Goal: Task Accomplishment & Management: Manage account settings

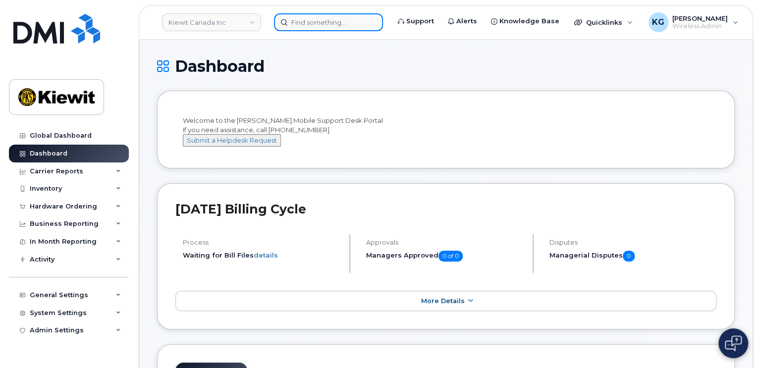
click at [309, 19] on input at bounding box center [328, 22] width 109 height 18
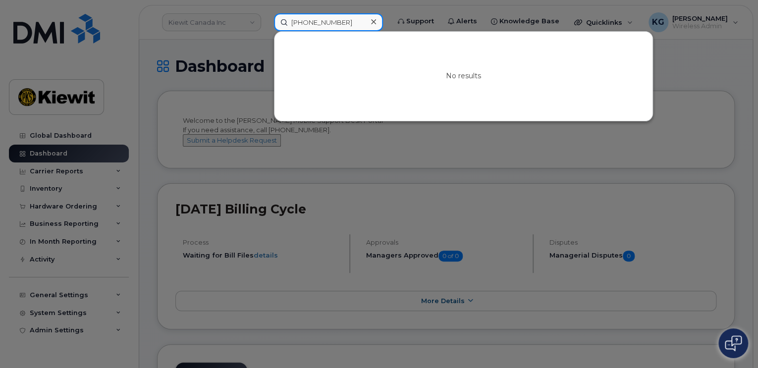
click at [299, 22] on input "6547-217-7803" at bounding box center [328, 22] width 109 height 18
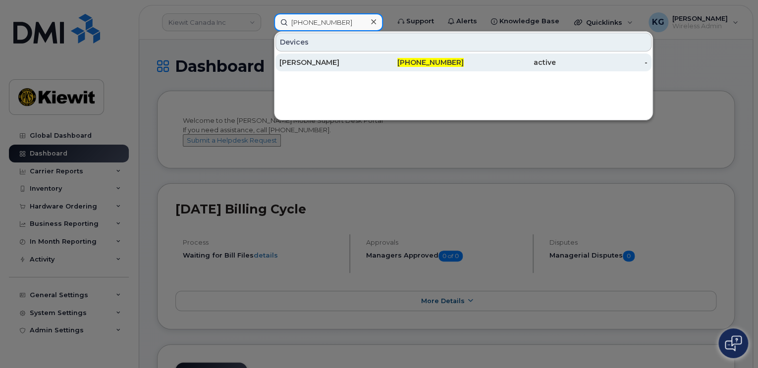
type input "647-217-7803"
click at [331, 62] on div "[PERSON_NAME]" at bounding box center [325, 62] width 92 height 10
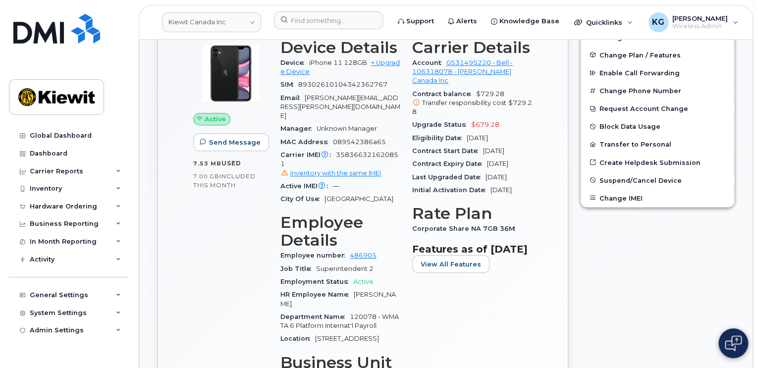
scroll to position [347, 0]
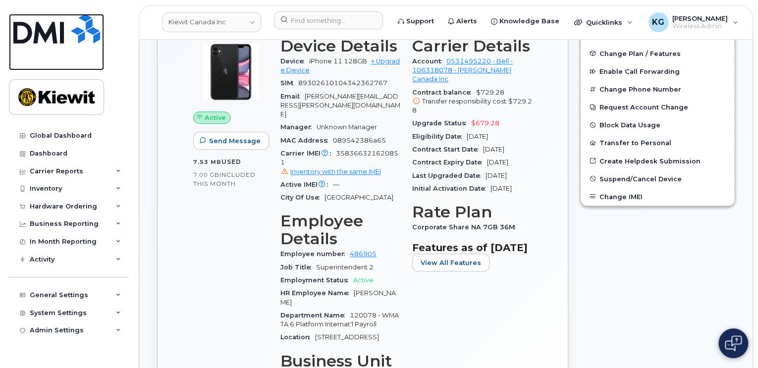
click at [27, 54] on link at bounding box center [56, 42] width 95 height 56
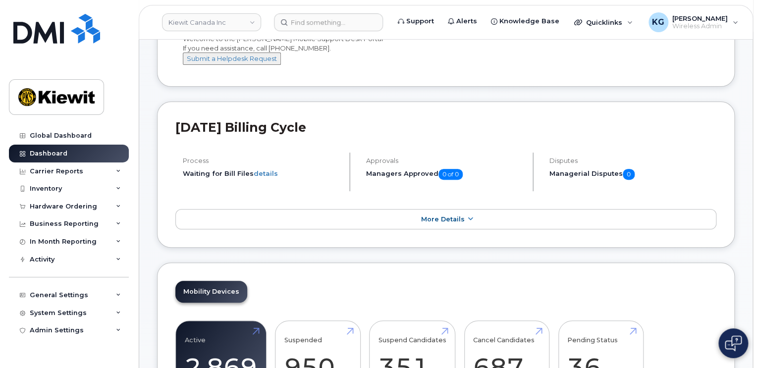
scroll to position [149, 0]
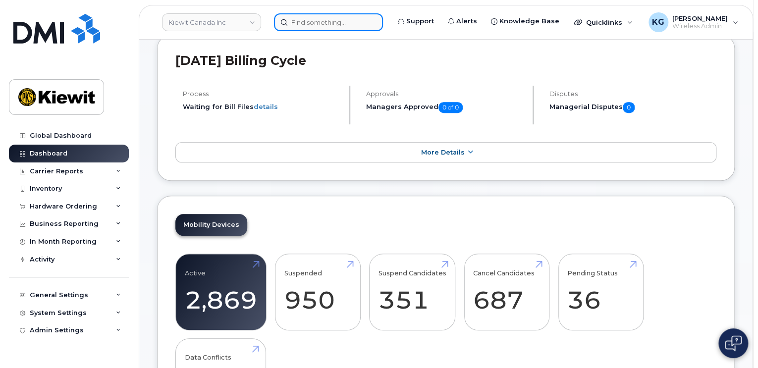
click at [326, 16] on input at bounding box center [328, 22] width 109 height 18
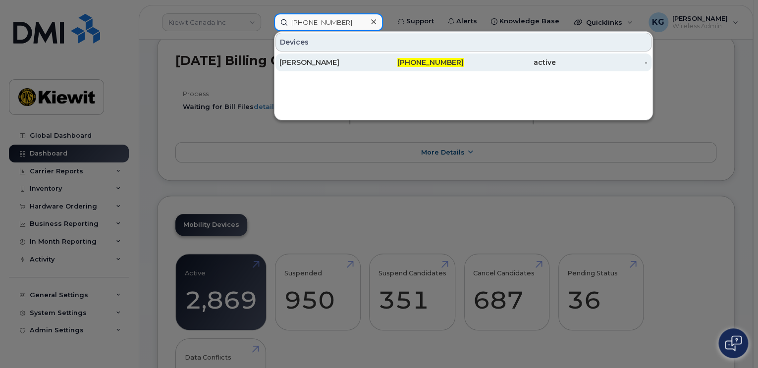
type input "647-217-7803"
click at [344, 60] on div "[PERSON_NAME]" at bounding box center [325, 62] width 92 height 10
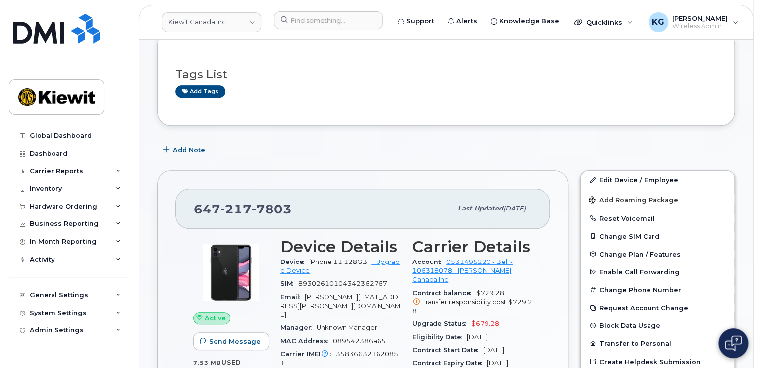
scroll to position [149, 0]
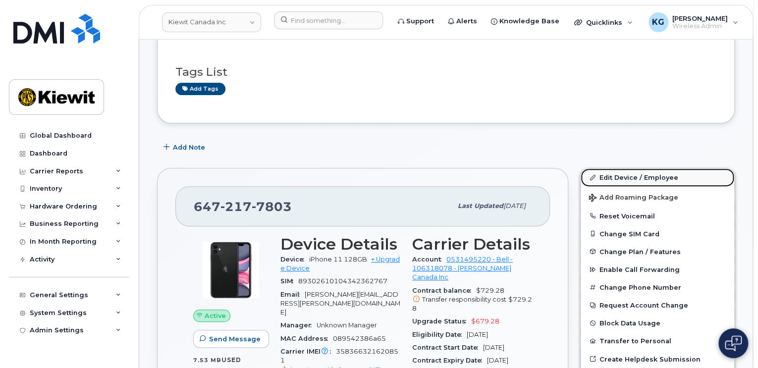
click at [635, 175] on link "Edit Device / Employee" at bounding box center [658, 177] width 154 height 18
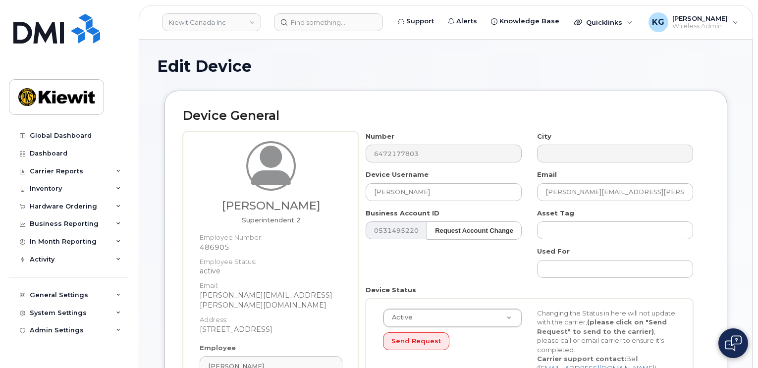
select select "14059"
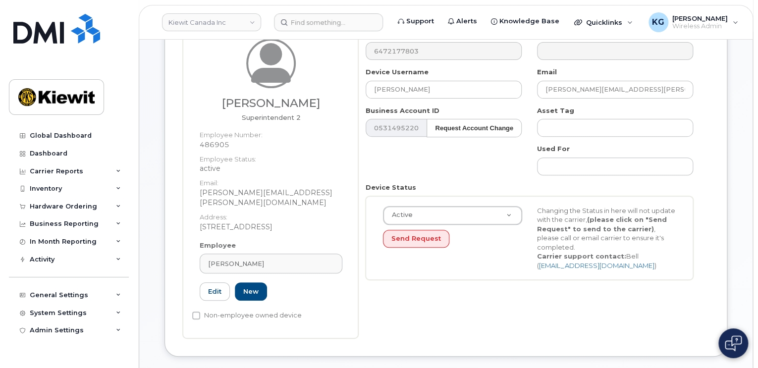
scroll to position [149, 0]
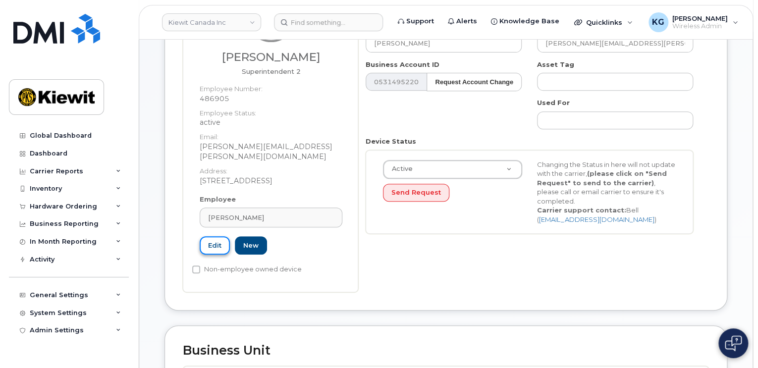
click at [206, 236] on link "Edit" at bounding box center [215, 245] width 30 height 18
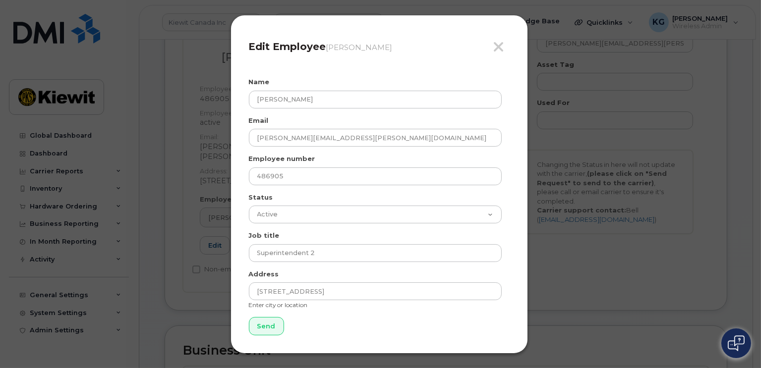
click at [206, 223] on div "Close Edit Employee [PERSON_NAME] Name [PERSON_NAME] Email [PERSON_NAME][EMAIL_…" at bounding box center [380, 184] width 761 height 368
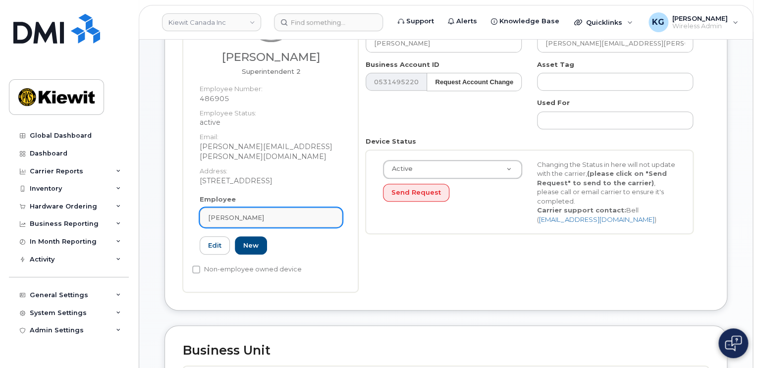
click at [225, 213] on span "[PERSON_NAME]" at bounding box center [236, 217] width 56 height 9
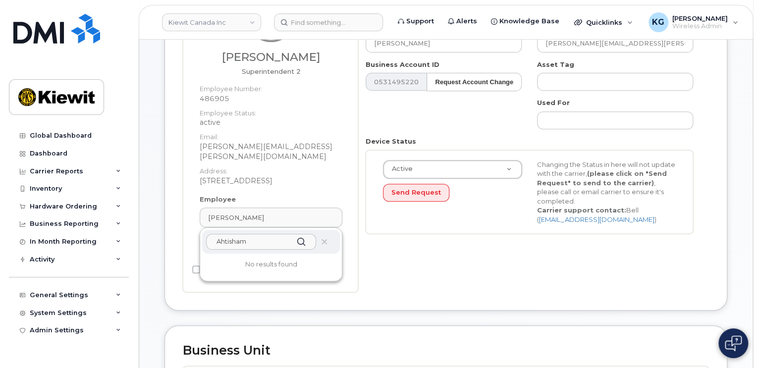
type input "Ahtisham"
click at [182, 283] on div "Device General Richard Messina Superintendent 2 Employee Number: 486905 Employe…" at bounding box center [446, 126] width 563 height 369
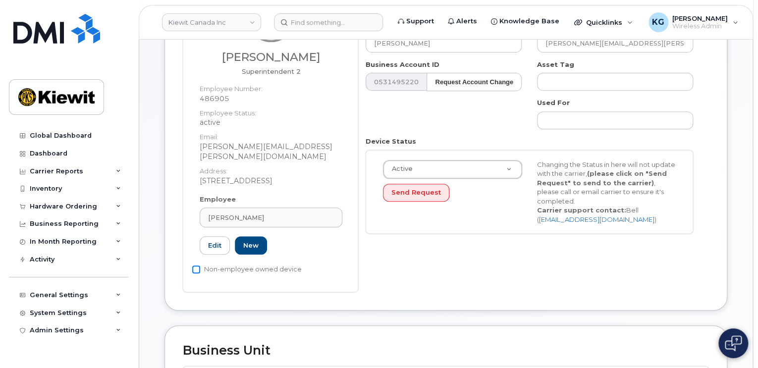
click at [199, 266] on input "Non-employee owned device" at bounding box center [196, 270] width 8 height 8
click at [198, 266] on input "Non-employee owned device" at bounding box center [196, 270] width 8 height 8
checkbox input "false"
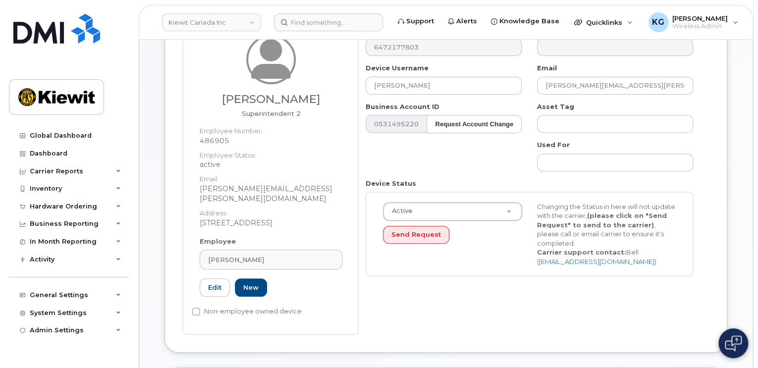
scroll to position [50, 0]
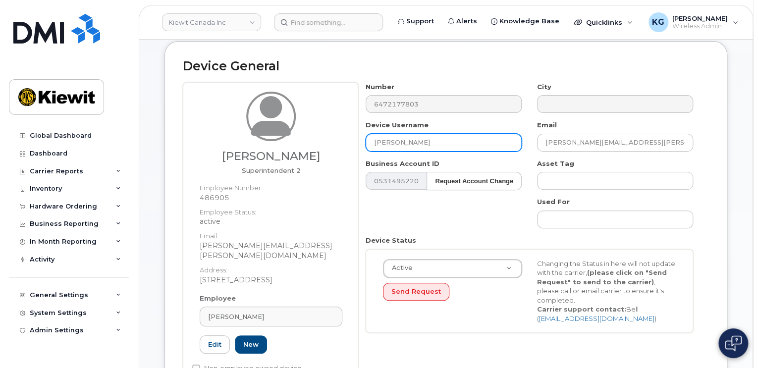
click at [456, 145] on input "[PERSON_NAME]" at bounding box center [444, 143] width 156 height 18
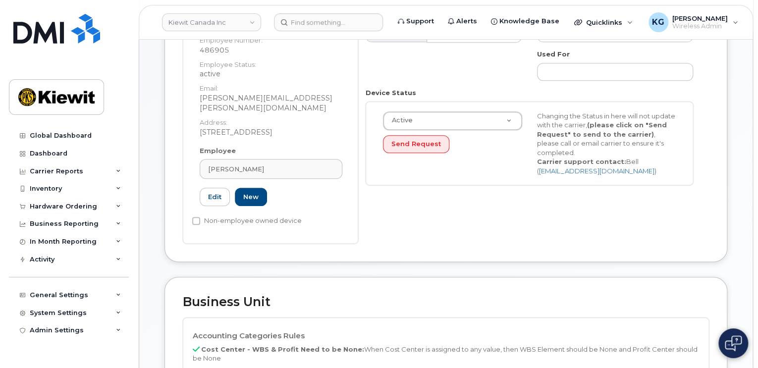
scroll to position [198, 0]
